Goal: Task Accomplishment & Management: Use online tool/utility

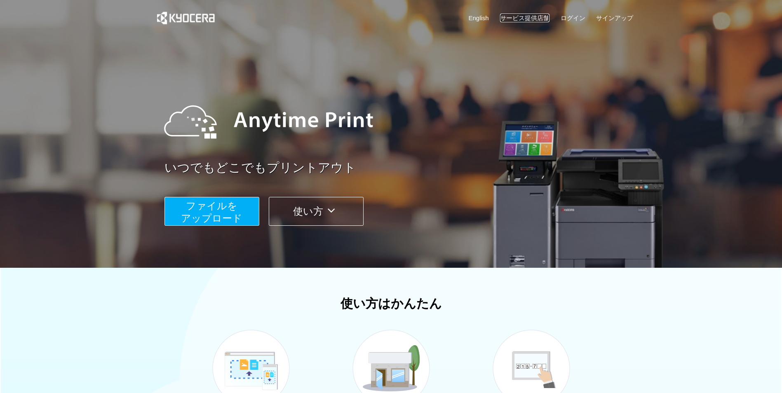
click at [533, 21] on link "サービス提供店舗" at bounding box center [524, 18] width 49 height 9
click at [235, 213] on span "ファイルを ​​アップロード" at bounding box center [211, 212] width 61 height 24
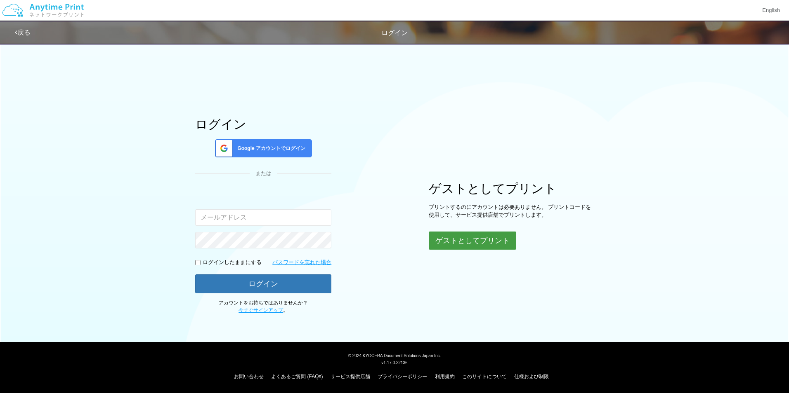
click at [482, 236] on button "ゲストとしてプリント" at bounding box center [472, 241] width 87 height 18
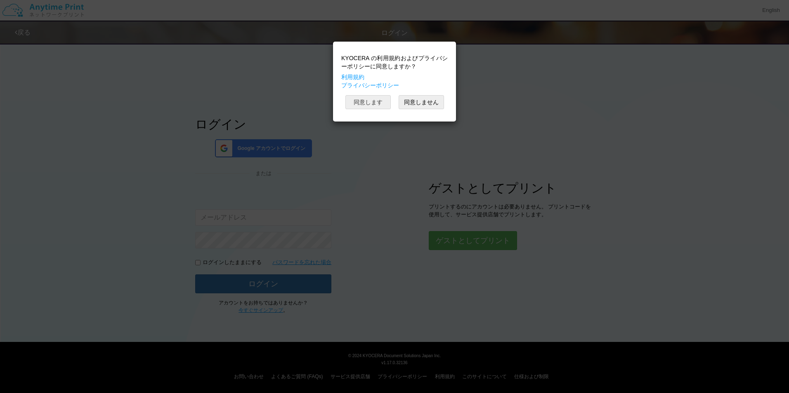
click at [374, 106] on button "同意します" at bounding box center [367, 102] width 45 height 14
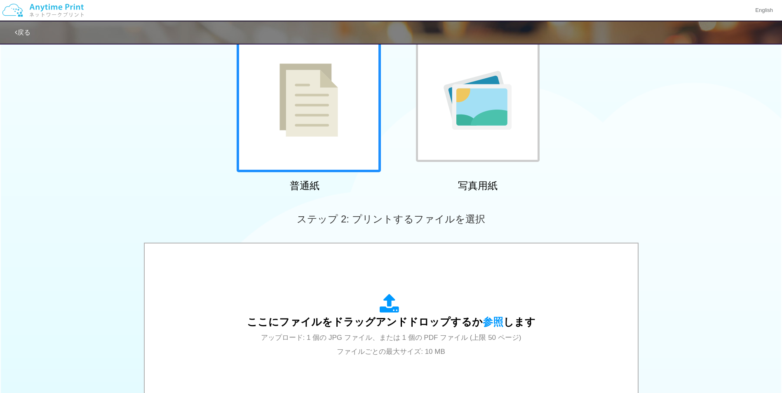
scroll to position [234, 0]
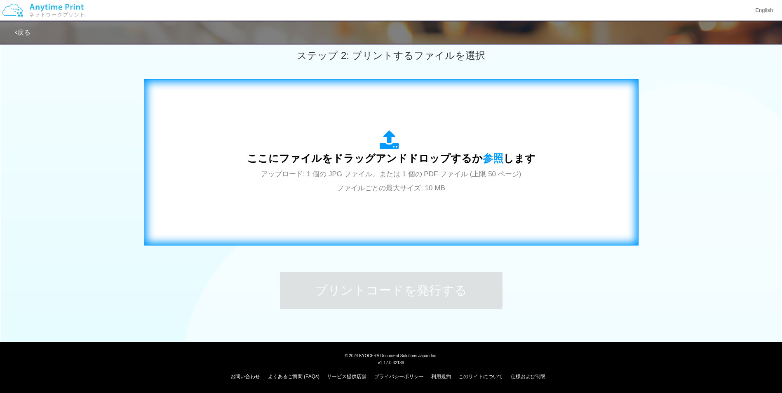
click at [542, 149] on div "ここにファイルをドラッグアンドドロップするか 参照 します アップロード: 1 個の JPG ファイル、または 1 個の PDF ファイル (上限 50 ペー…" at bounding box center [392, 162] width 478 height 149
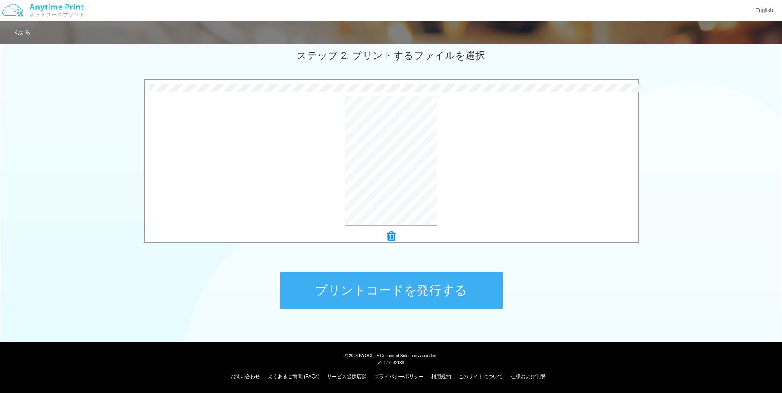
click at [469, 291] on button "プリントコードを発行する" at bounding box center [391, 290] width 223 height 37
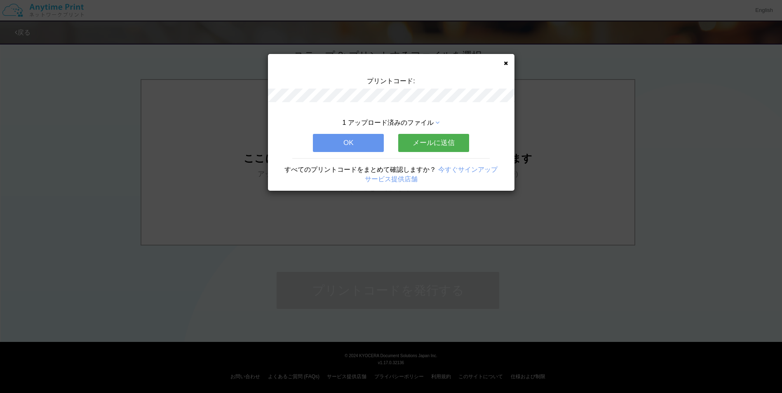
scroll to position [0, 0]
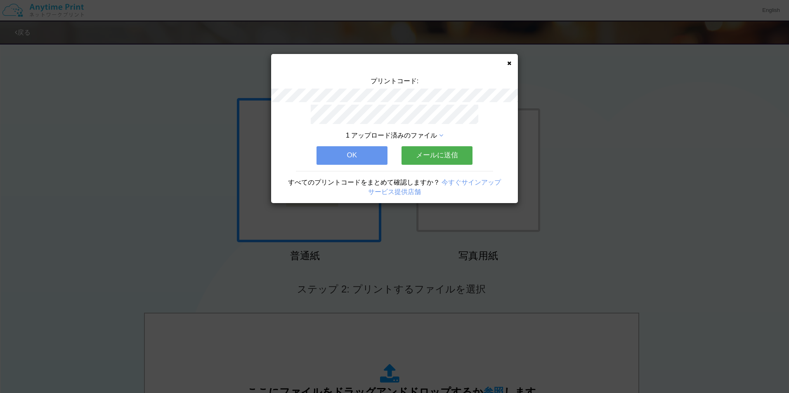
click at [362, 148] on button "OK" at bounding box center [351, 155] width 71 height 18
